Goal: Check status: Check status

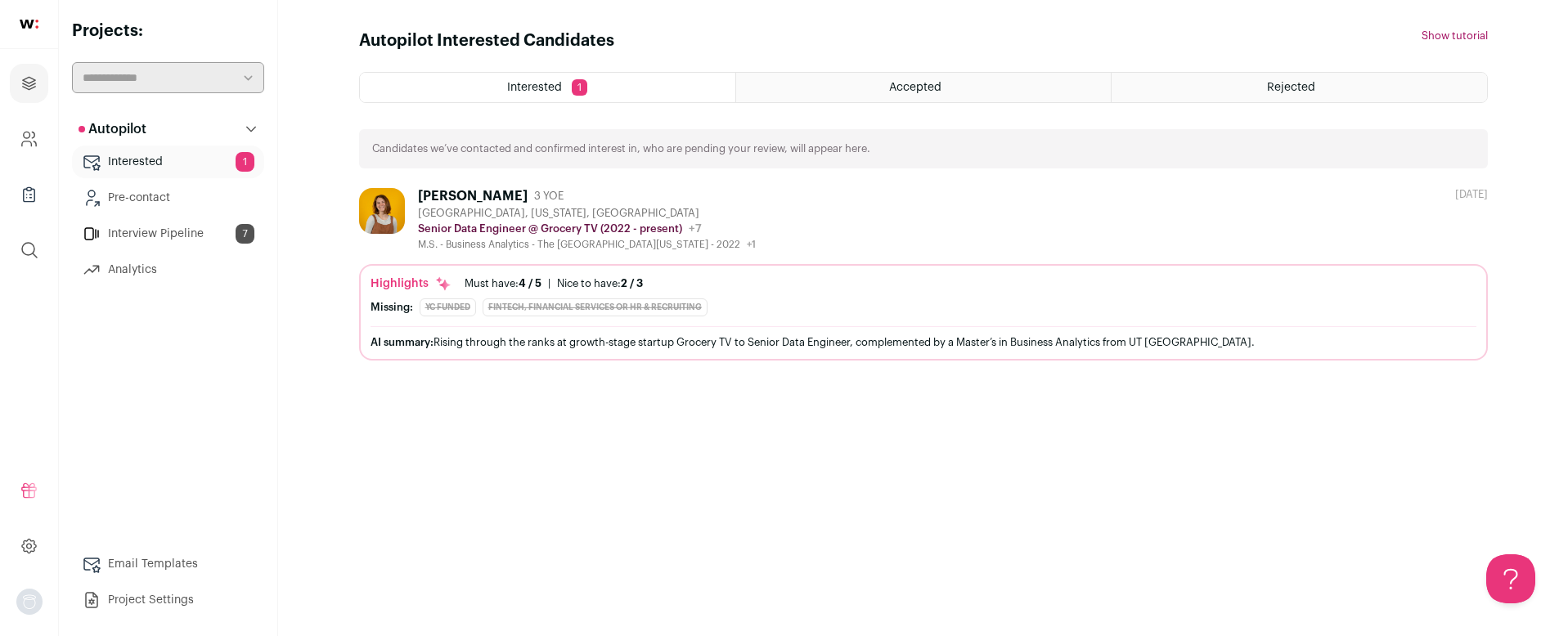
click at [125, 162] on link "Interested 1" at bounding box center [168, 161] width 192 height 32
click at [142, 231] on link "Interview Pipeline 7" at bounding box center [168, 234] width 192 height 32
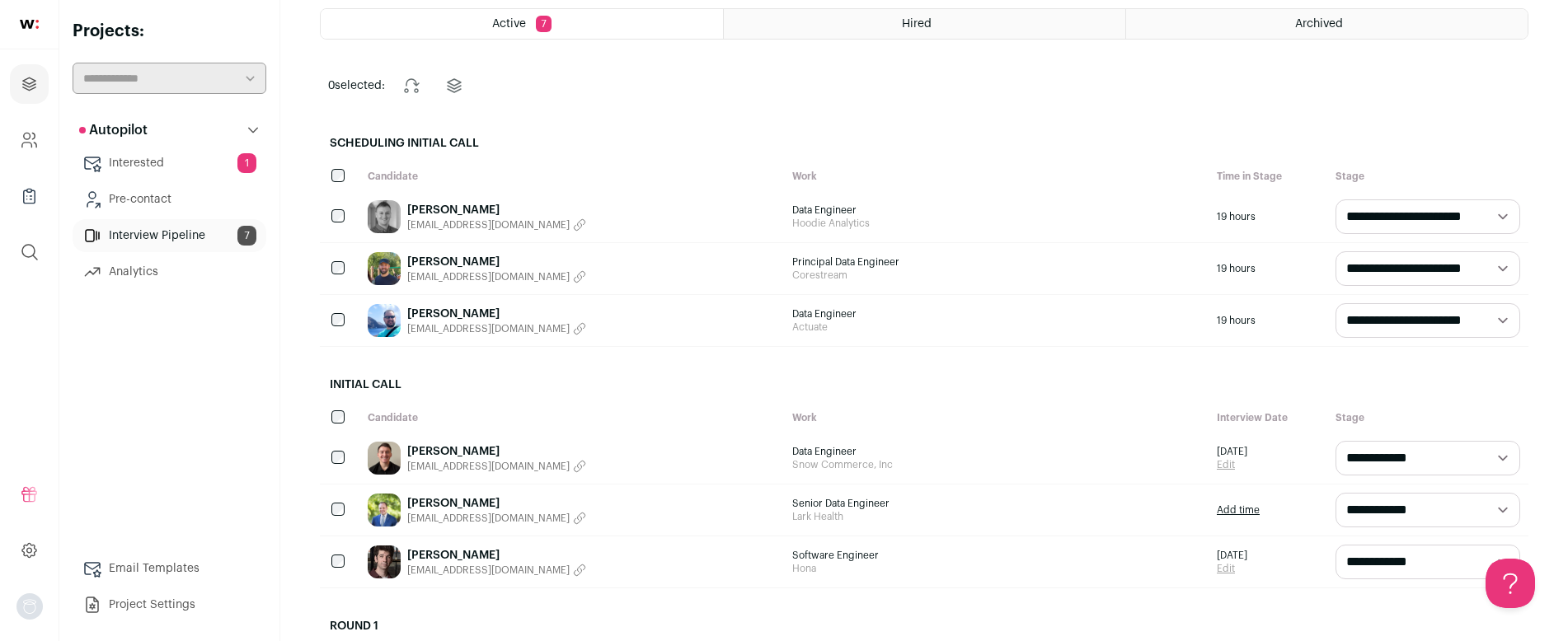
scroll to position [114, 0]
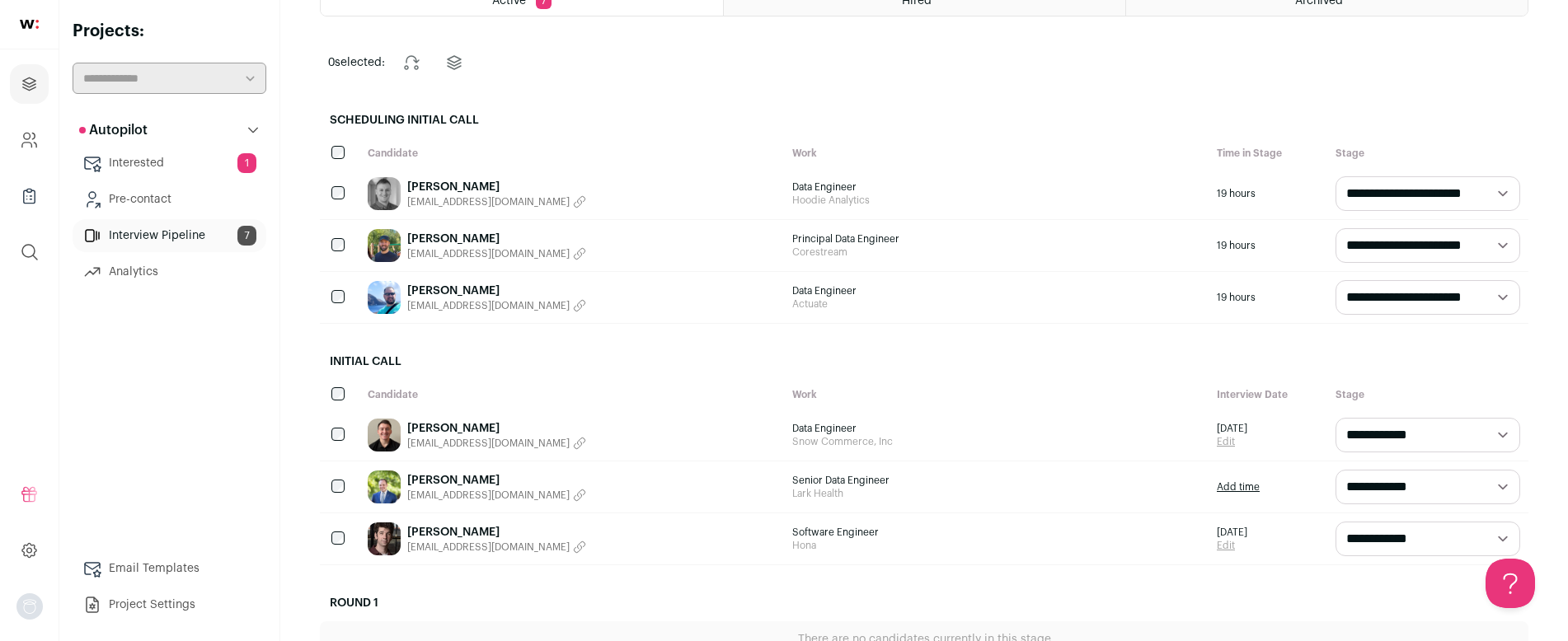
click at [169, 163] on link "Interested 1" at bounding box center [169, 163] width 193 height 33
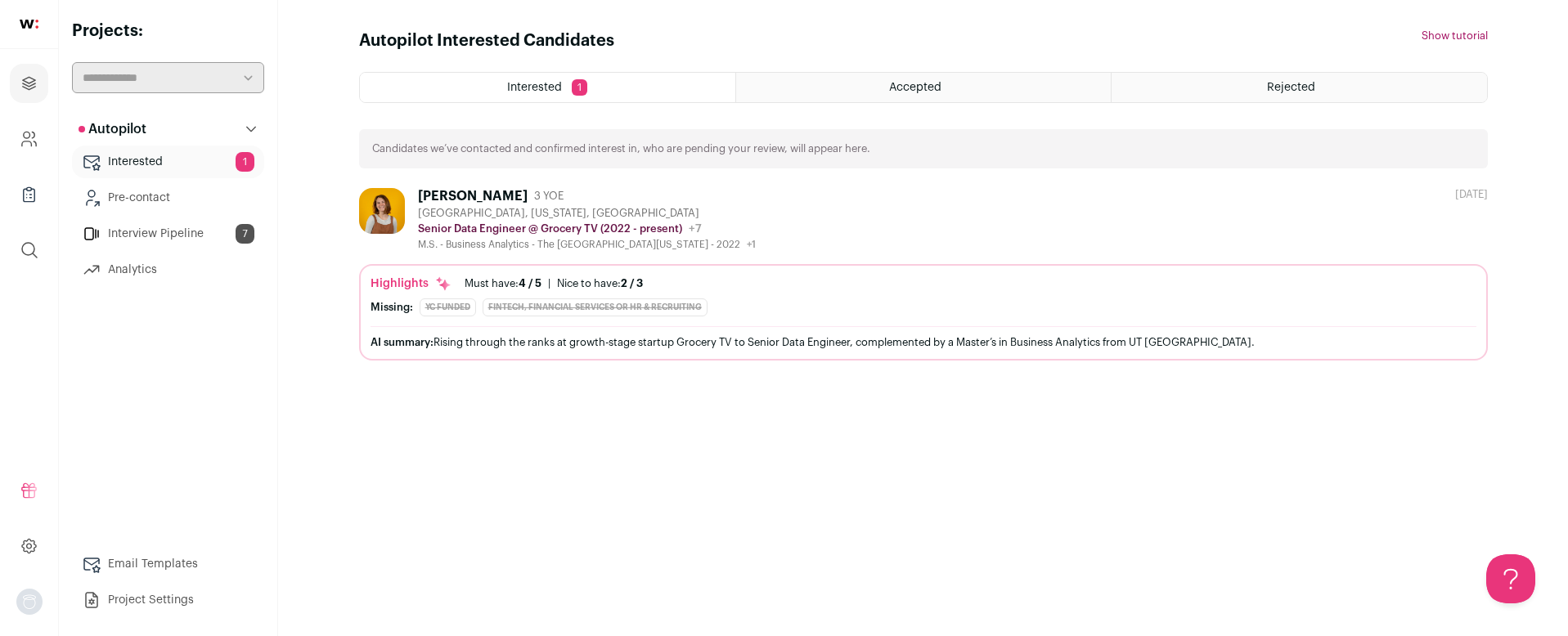
click at [995, 206] on div "[PERSON_NAME] 3 YOE [GEOGRAPHIC_DATA], [US_STATE], [GEOGRAPHIC_DATA] Senior Dat…" at bounding box center [923, 219] width 1129 height 63
